Goal: Task Accomplishment & Management: Complete application form

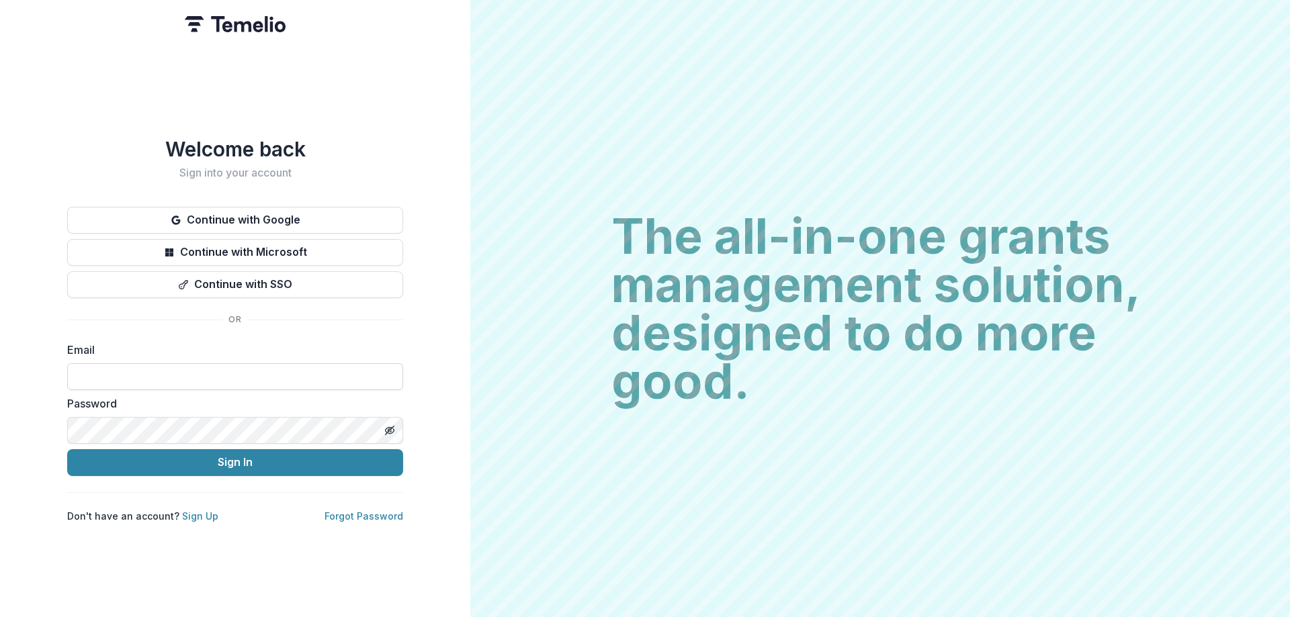
click at [105, 364] on input at bounding box center [235, 376] width 336 height 27
click at [114, 372] on input at bounding box center [235, 376] width 336 height 27
type input "**********"
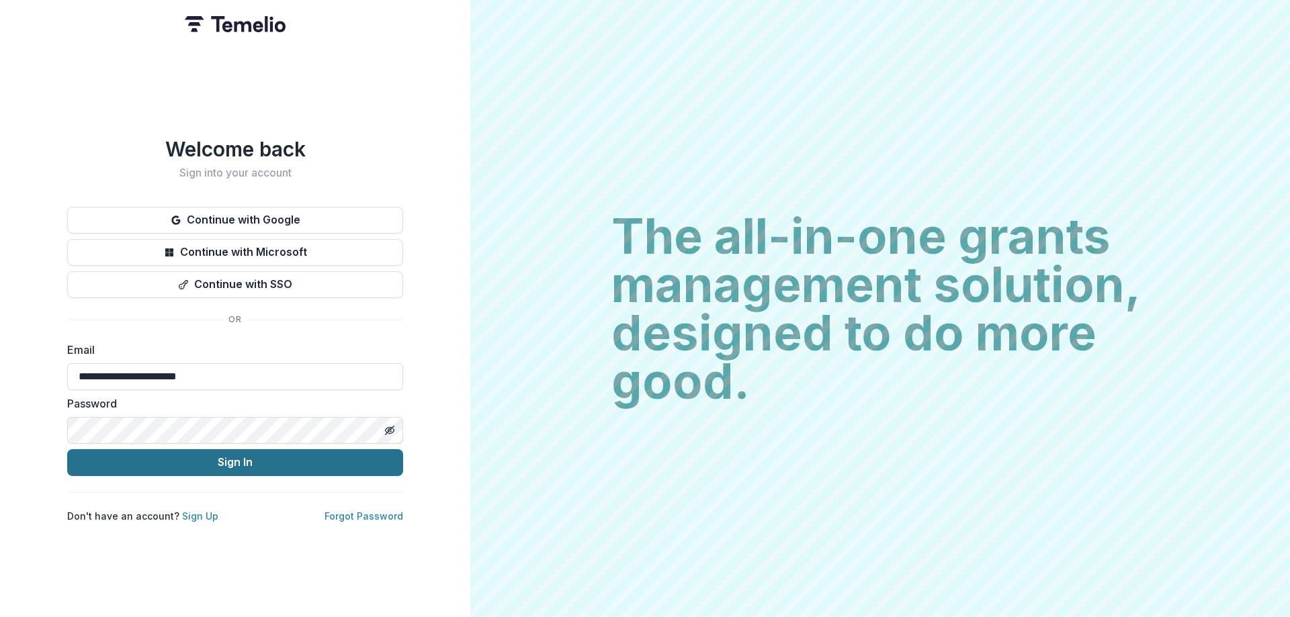
click at [196, 464] on button "Sign In" at bounding box center [235, 462] width 336 height 27
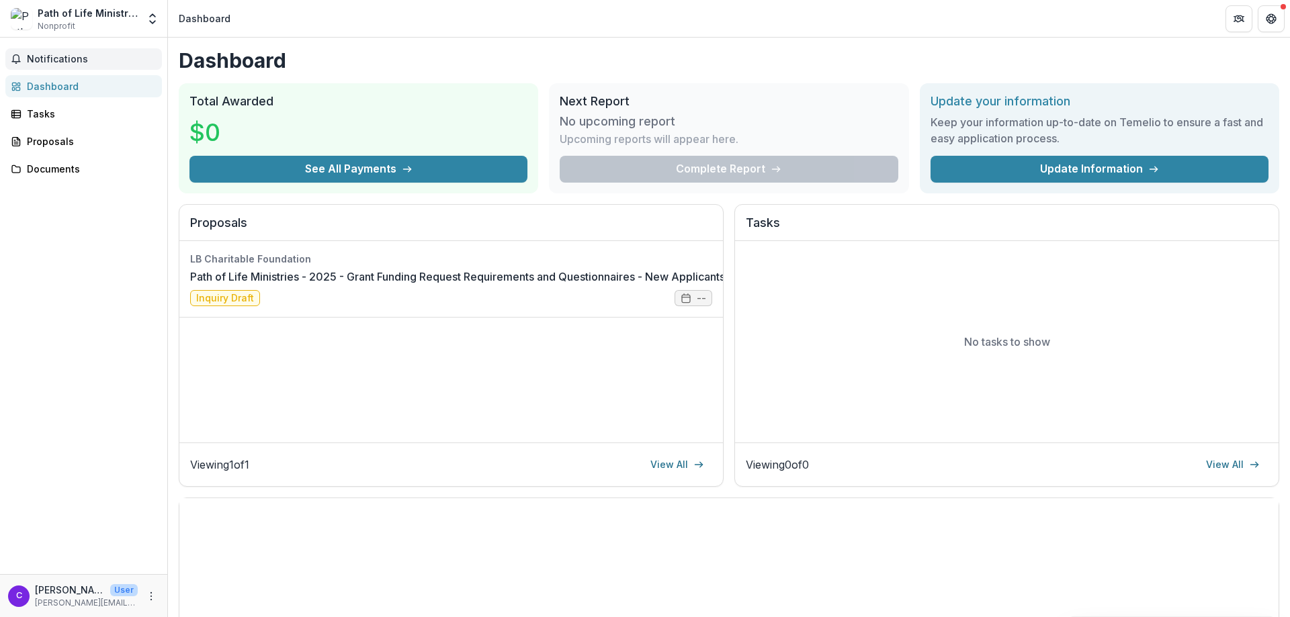
click at [73, 63] on span "Notifications" at bounding box center [92, 59] width 130 height 11
click at [47, 178] on link "Documents" at bounding box center [83, 169] width 157 height 22
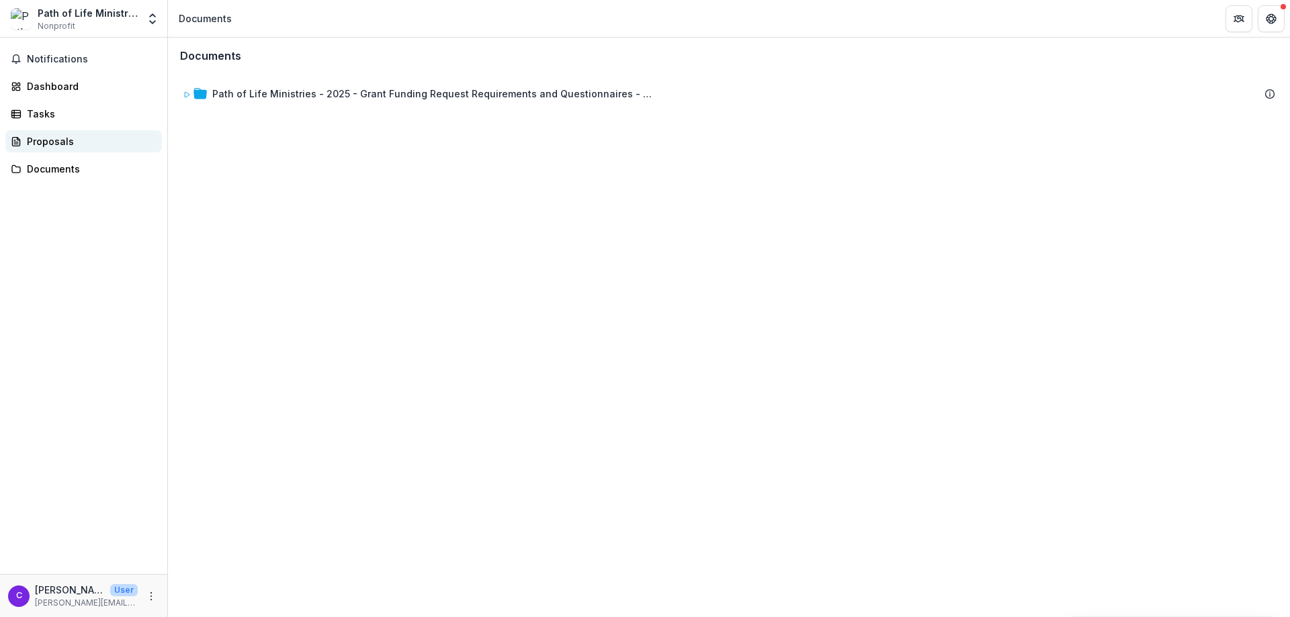
click at [44, 143] on div "Proposals" at bounding box center [89, 141] width 124 height 14
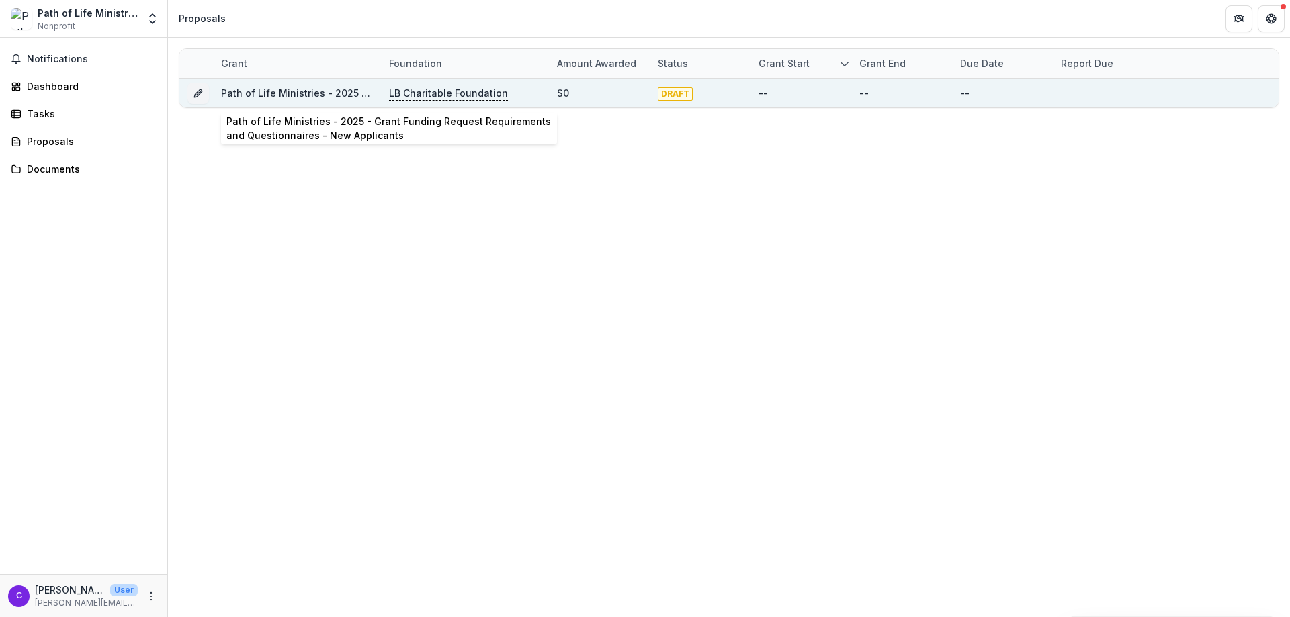
click at [231, 91] on link "Path of Life Ministries - 2025 - Grant Funding Request Requirements and Questio…" at bounding box center [473, 92] width 505 height 11
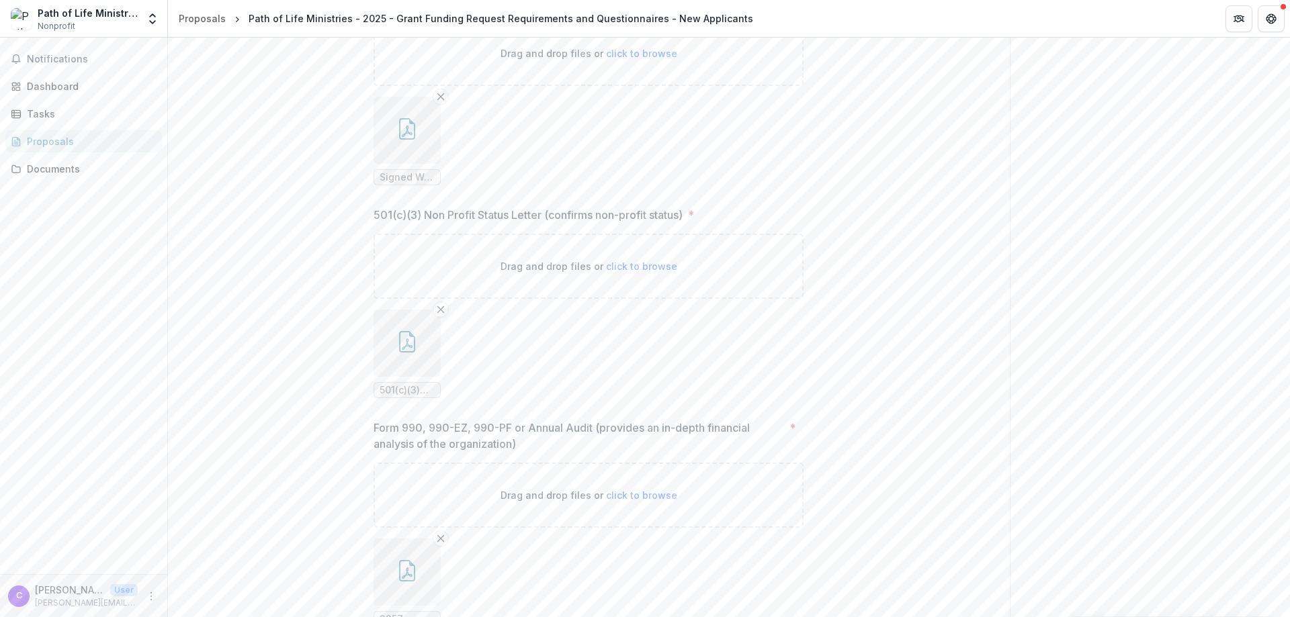
scroll to position [7187, 0]
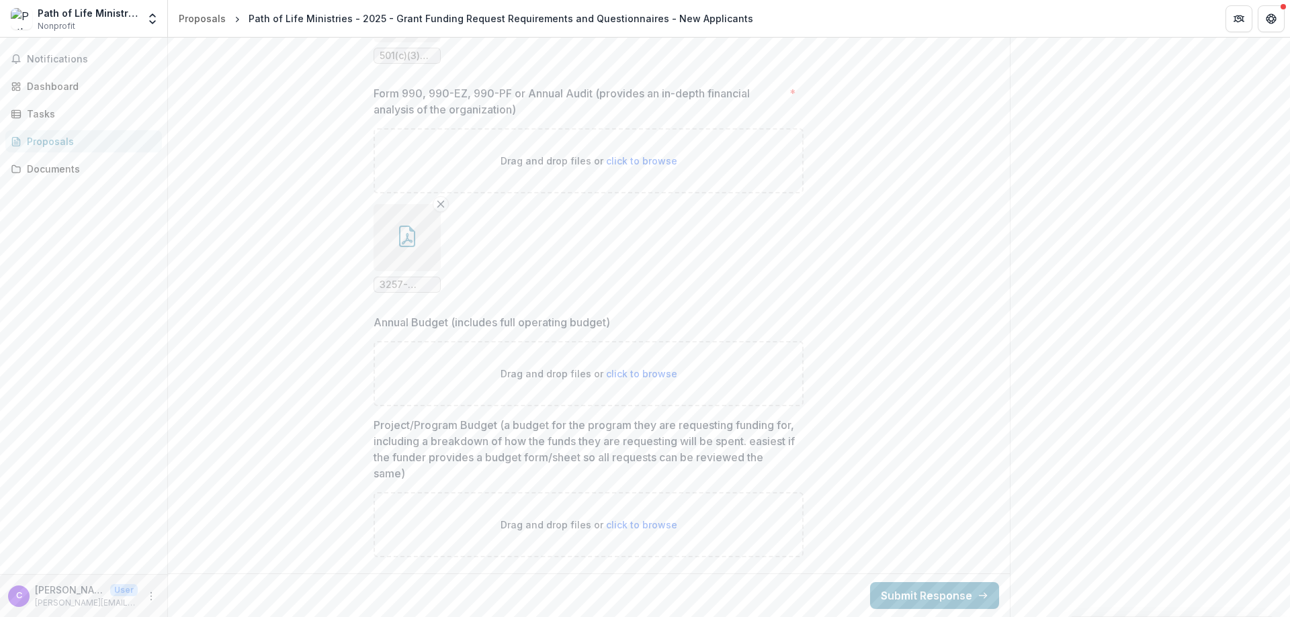
click at [537, 376] on p "Drag and drop files or click to browse" at bounding box center [588, 374] width 177 height 14
click at [607, 375] on span "click to browse" at bounding box center [641, 373] width 71 height 11
type input "**********"
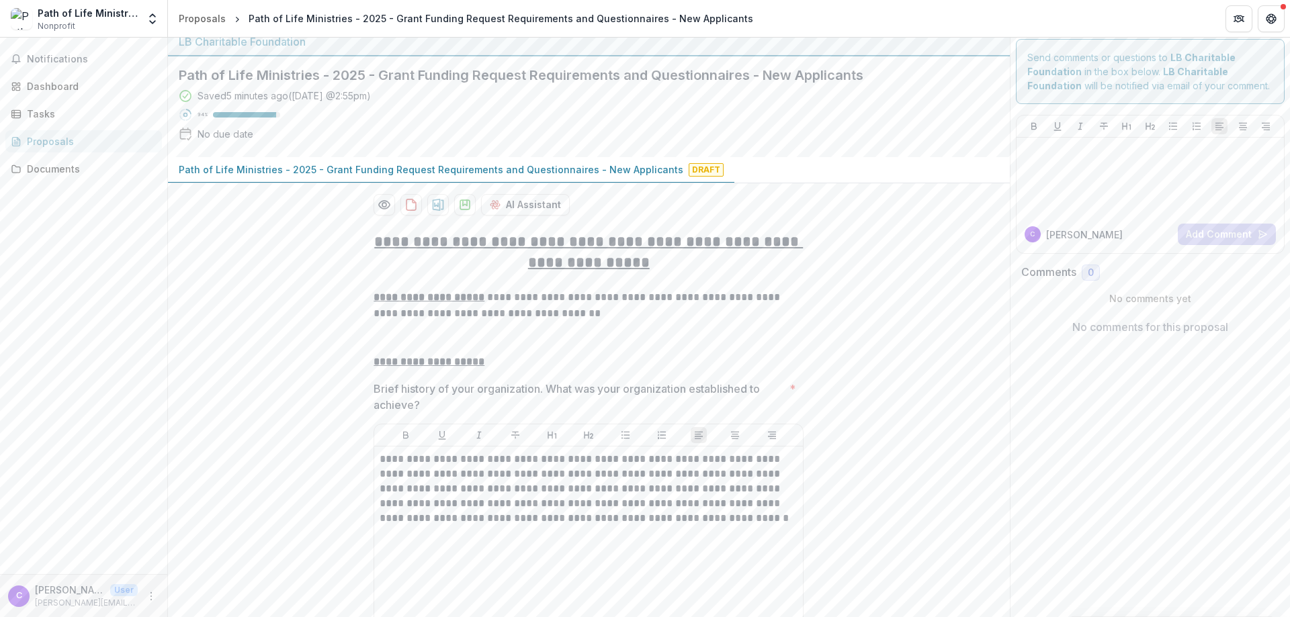
scroll to position [0, 0]
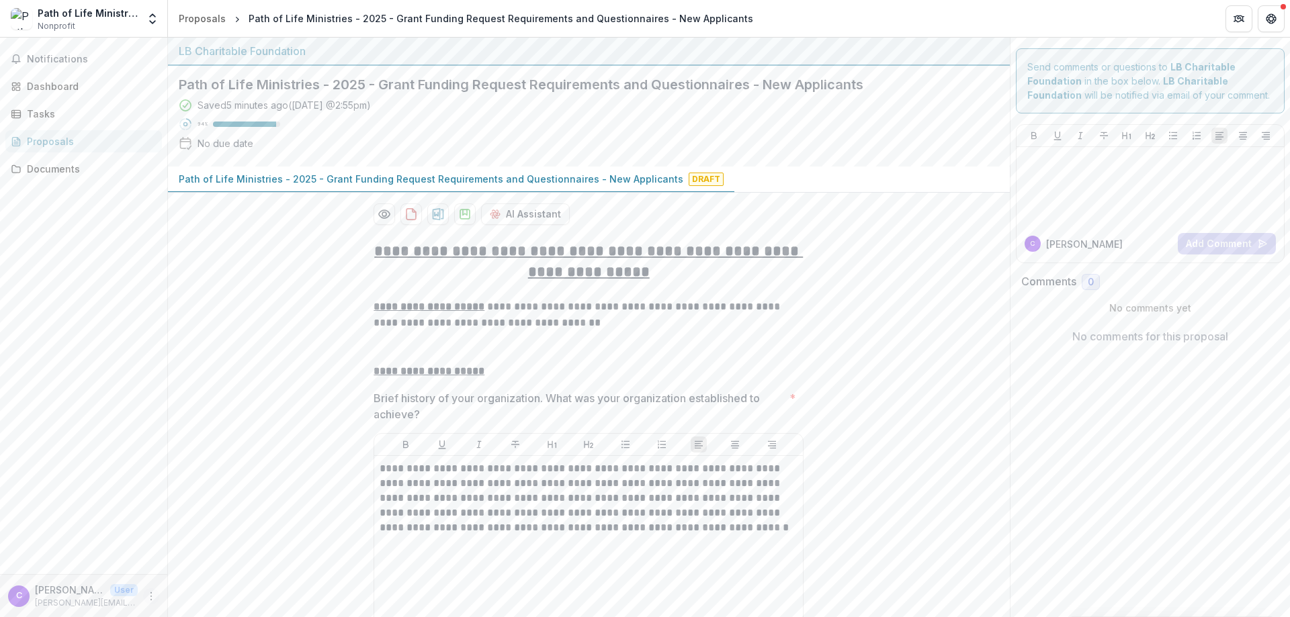
click at [146, 597] on icon "More" at bounding box center [151, 596] width 11 height 11
click at [206, 593] on button "Logout" at bounding box center [240, 590] width 144 height 22
